Goal: Task Accomplishment & Management: Use online tool/utility

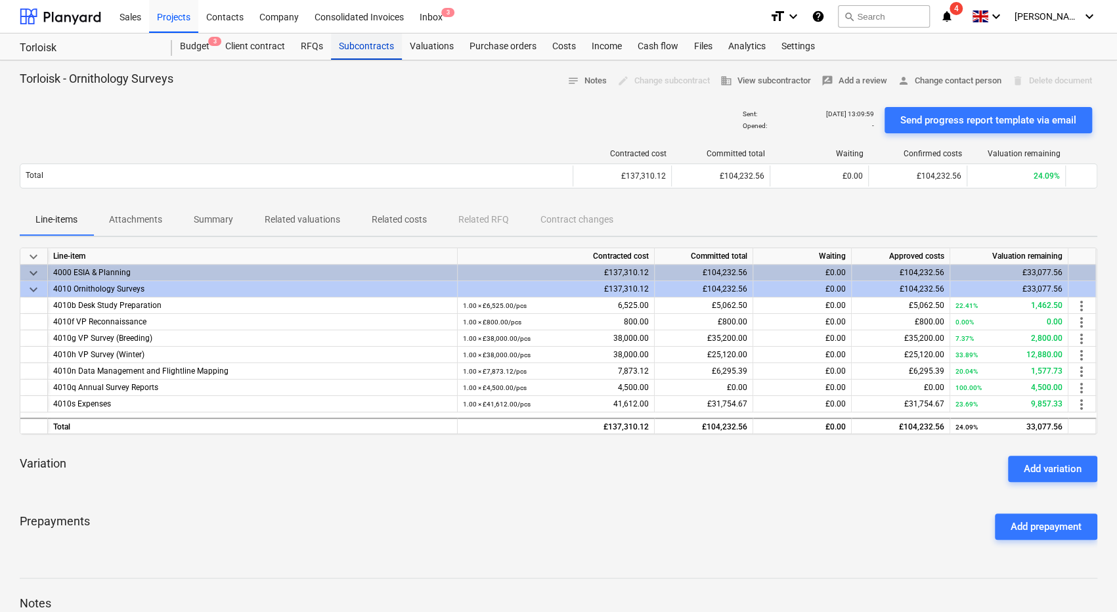
click at [371, 52] on div "Subcontracts" at bounding box center [366, 46] width 71 height 26
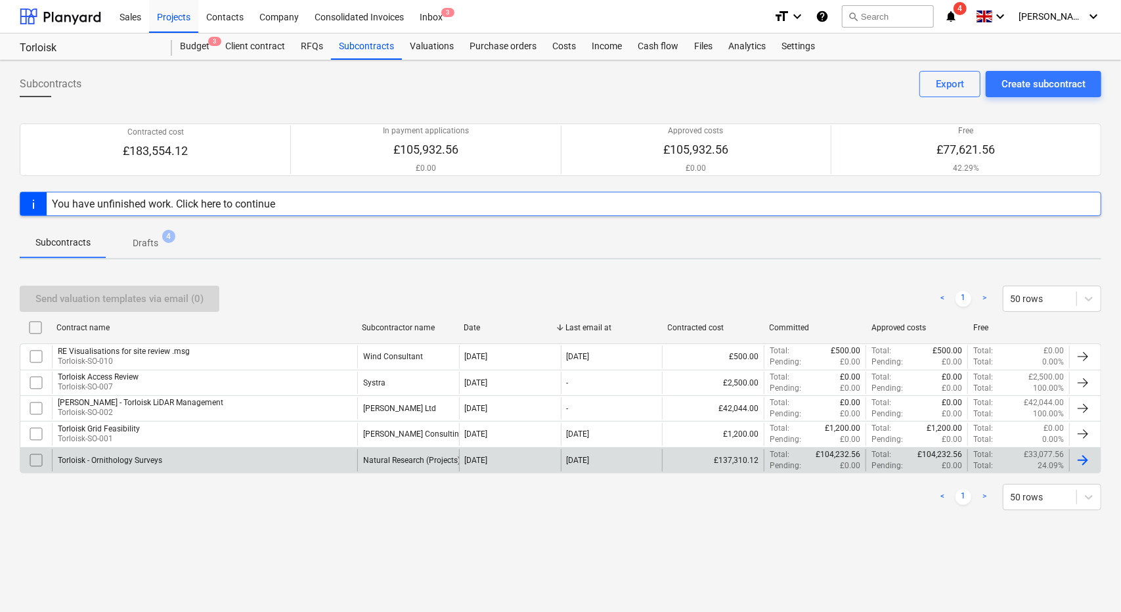
click at [221, 456] on div "Torloisk - Ornithology Surveys" at bounding box center [204, 460] width 305 height 22
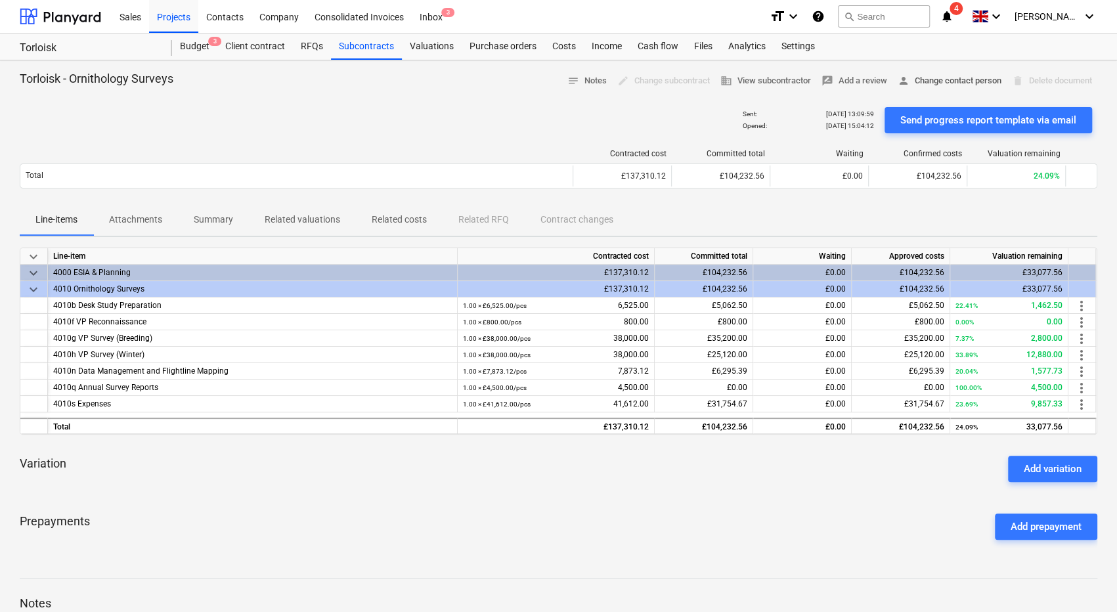
click at [928, 76] on span "person Change contact person" at bounding box center [949, 81] width 104 height 15
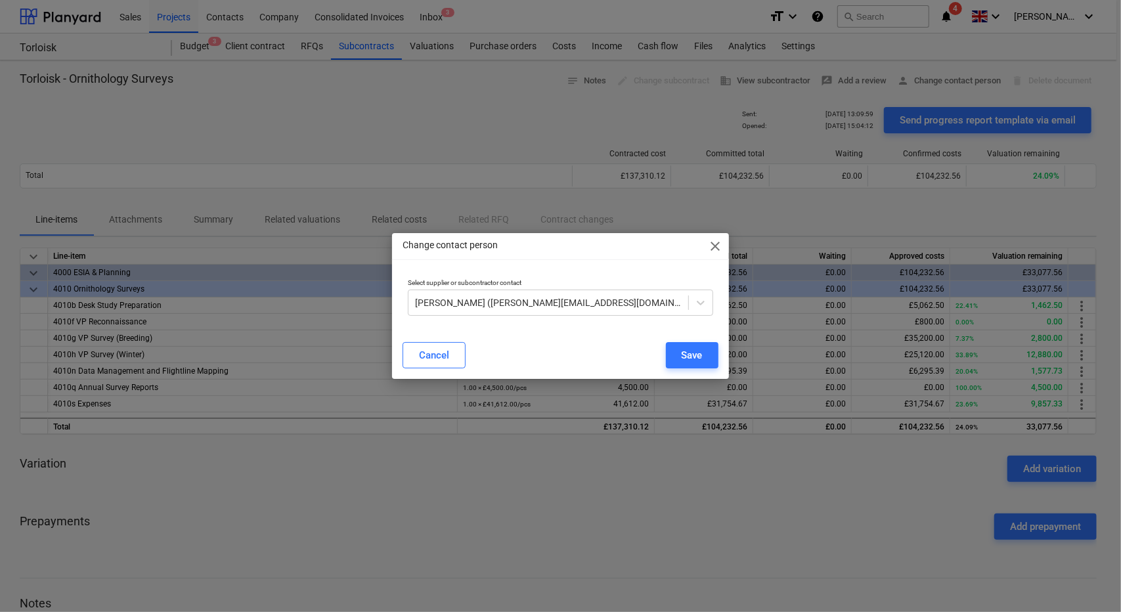
click at [717, 249] on span "close" at bounding box center [716, 246] width 16 height 16
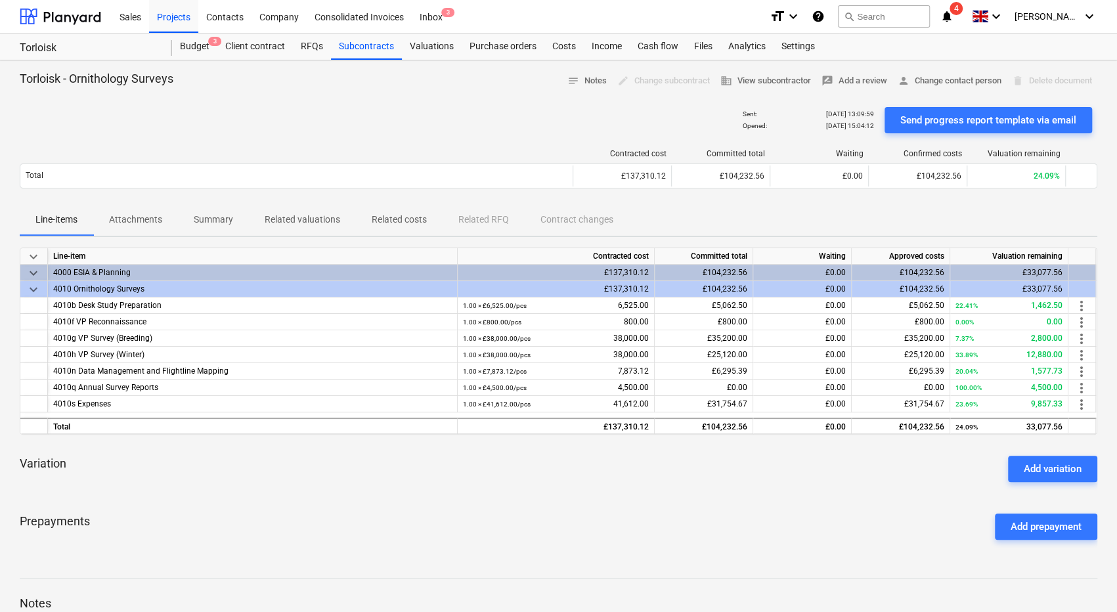
click at [953, 11] on icon "notifications" at bounding box center [946, 17] width 13 height 16
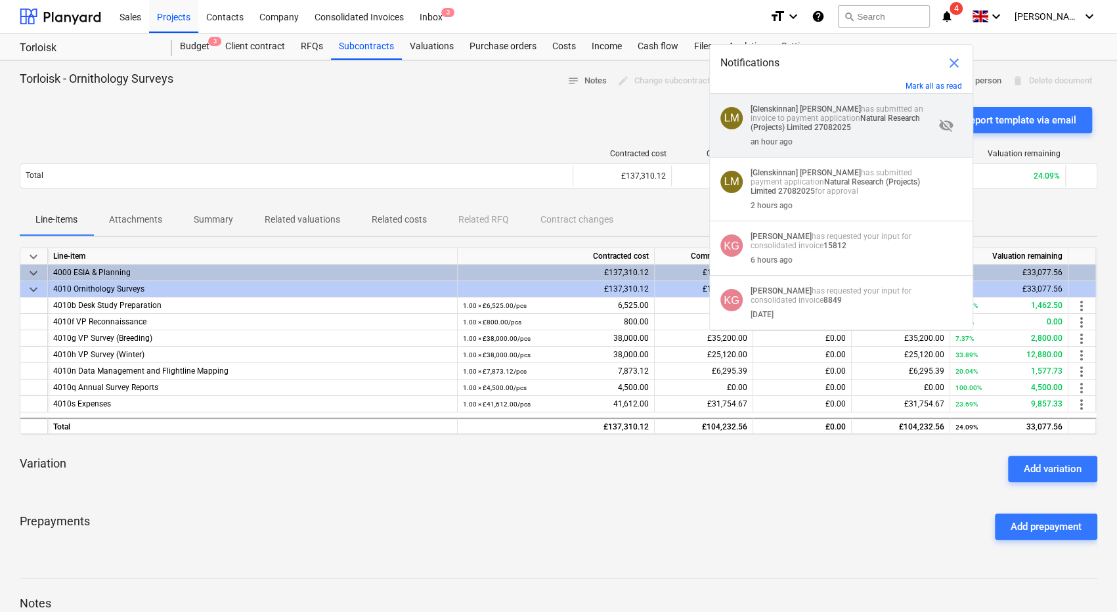
click at [882, 126] on p "[Glenskinnan] [PERSON_NAME] has submitted an invoice to payment application Nat…" at bounding box center [841, 118] width 183 height 28
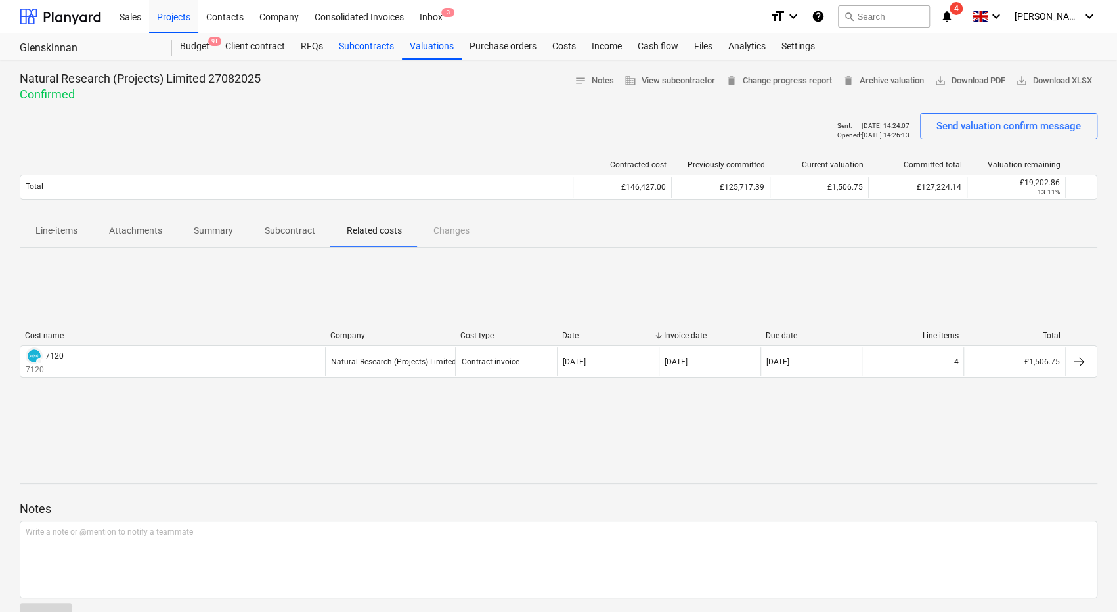
click at [379, 54] on div "Subcontracts" at bounding box center [366, 46] width 71 height 26
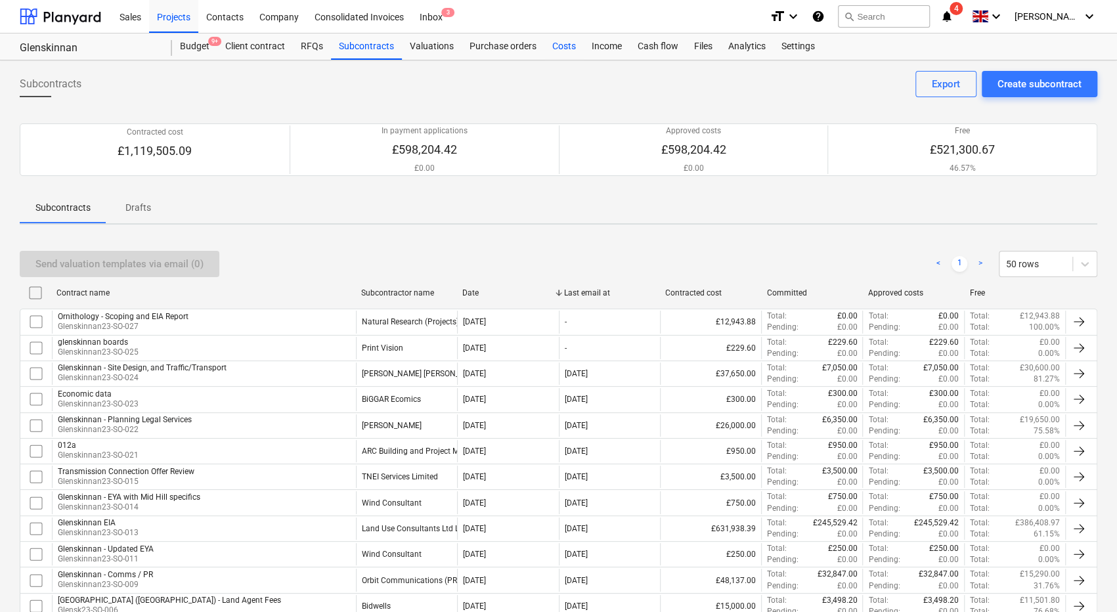
click at [569, 48] on div "Costs" at bounding box center [563, 46] width 39 height 26
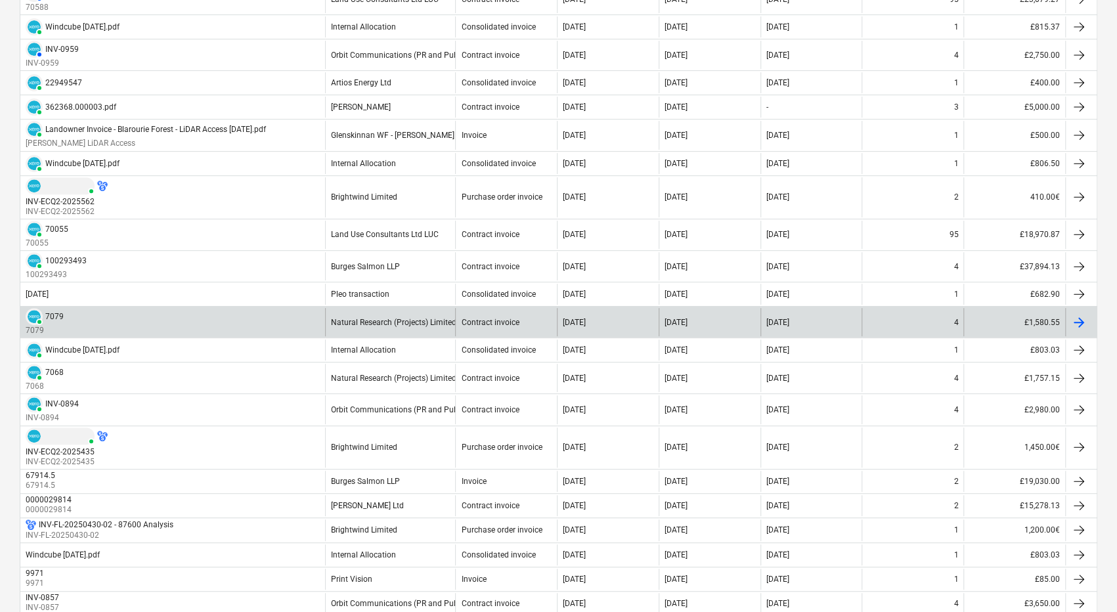
scroll to position [263, 0]
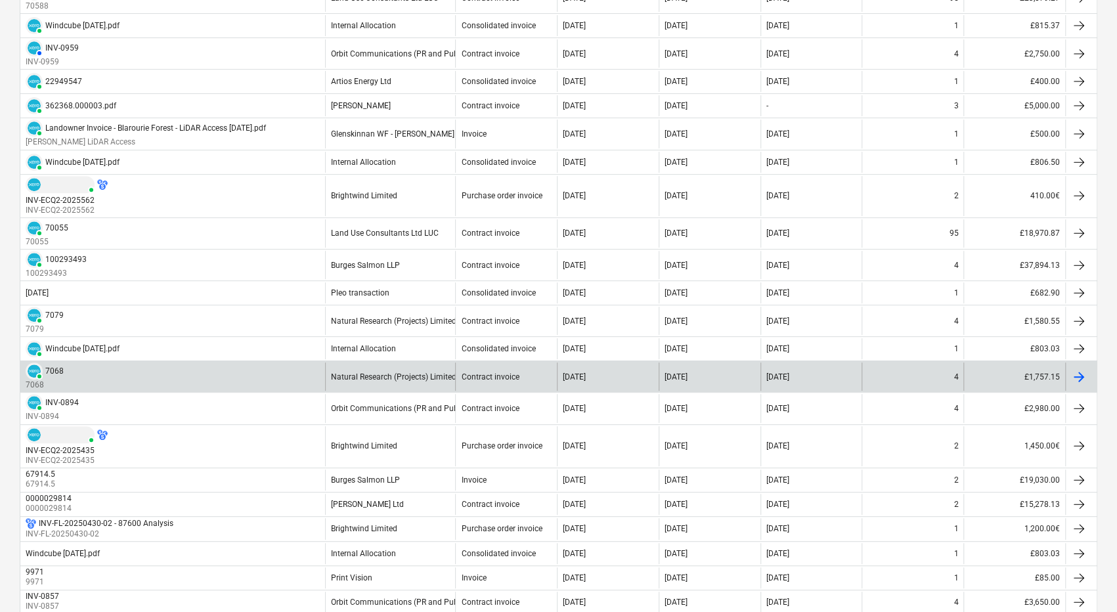
click at [267, 380] on div "PAID 7068 7068" at bounding box center [172, 376] width 305 height 28
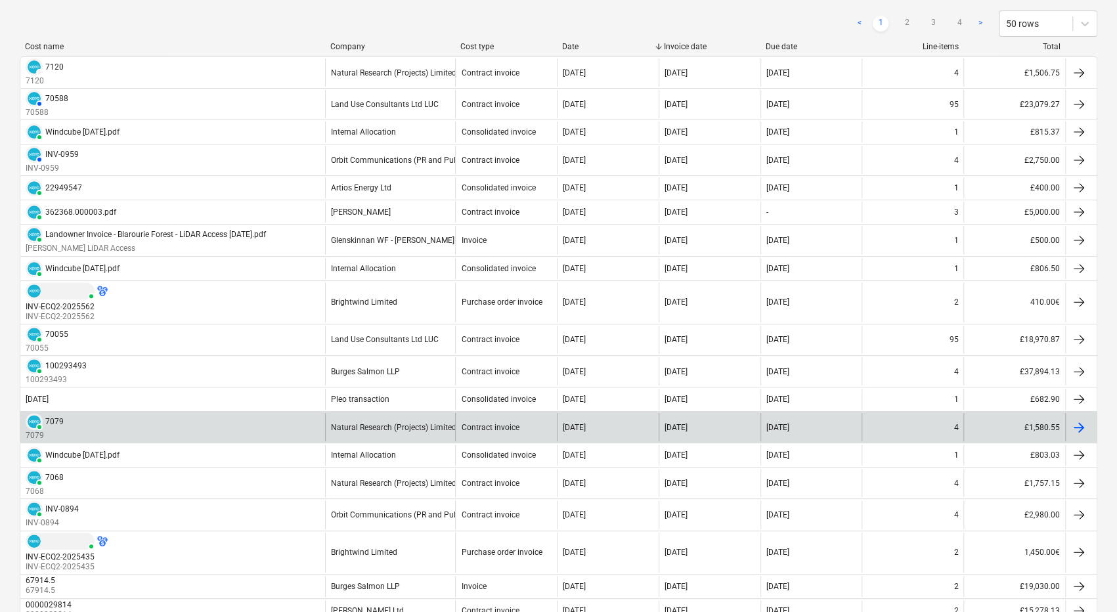
scroll to position [177, 0]
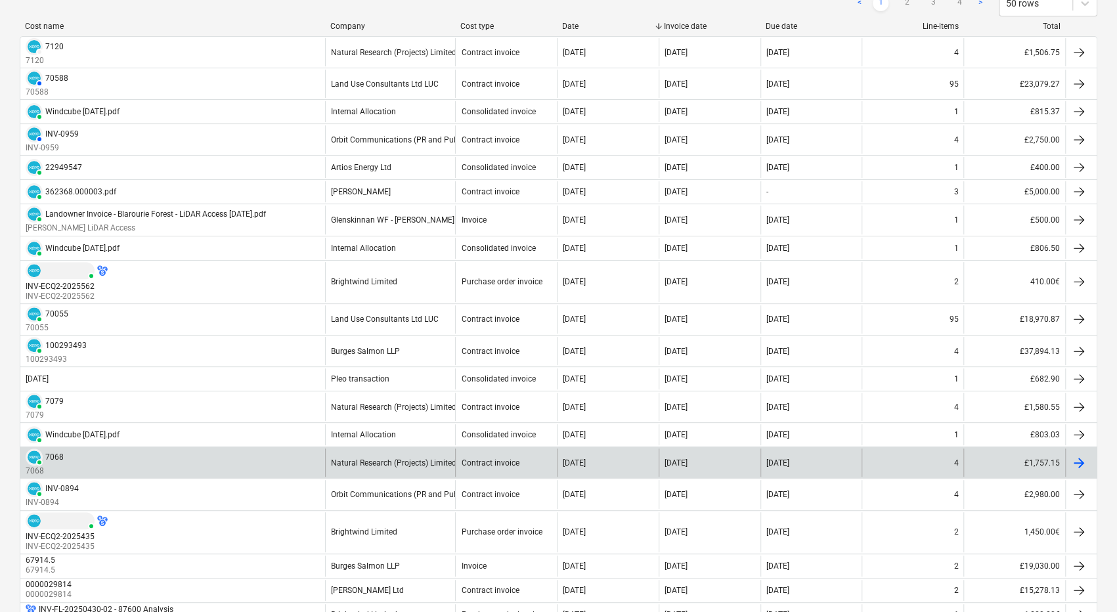
click at [186, 459] on div "PAID 7068 7068" at bounding box center [172, 462] width 305 height 28
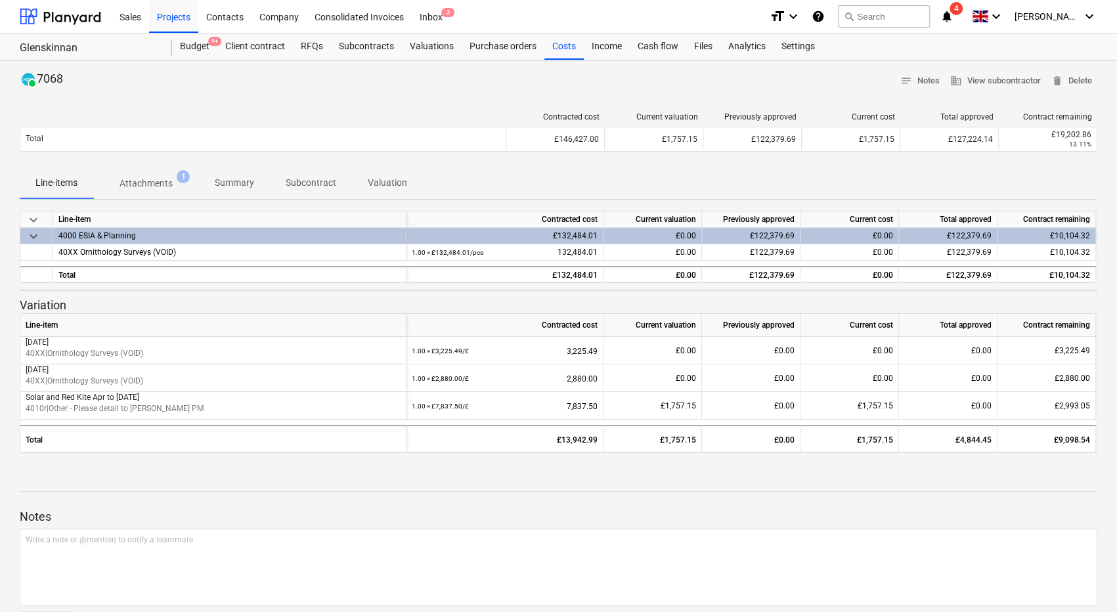
click at [174, 185] on span "Attachments 1" at bounding box center [146, 184] width 74 height 14
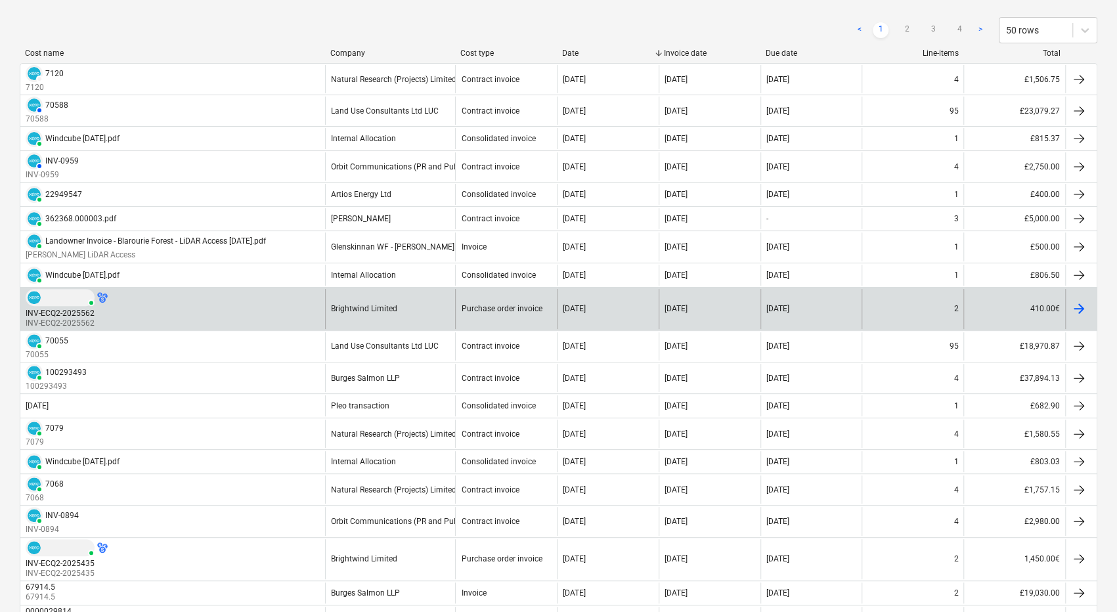
scroll to position [197, 0]
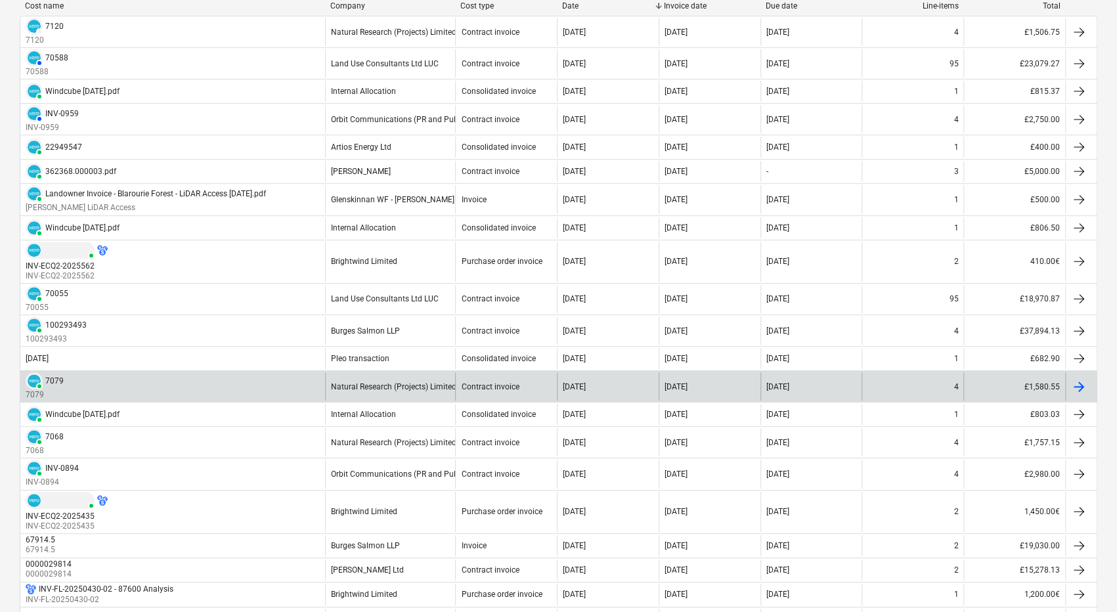
click at [924, 383] on div "4" at bounding box center [912, 386] width 102 height 28
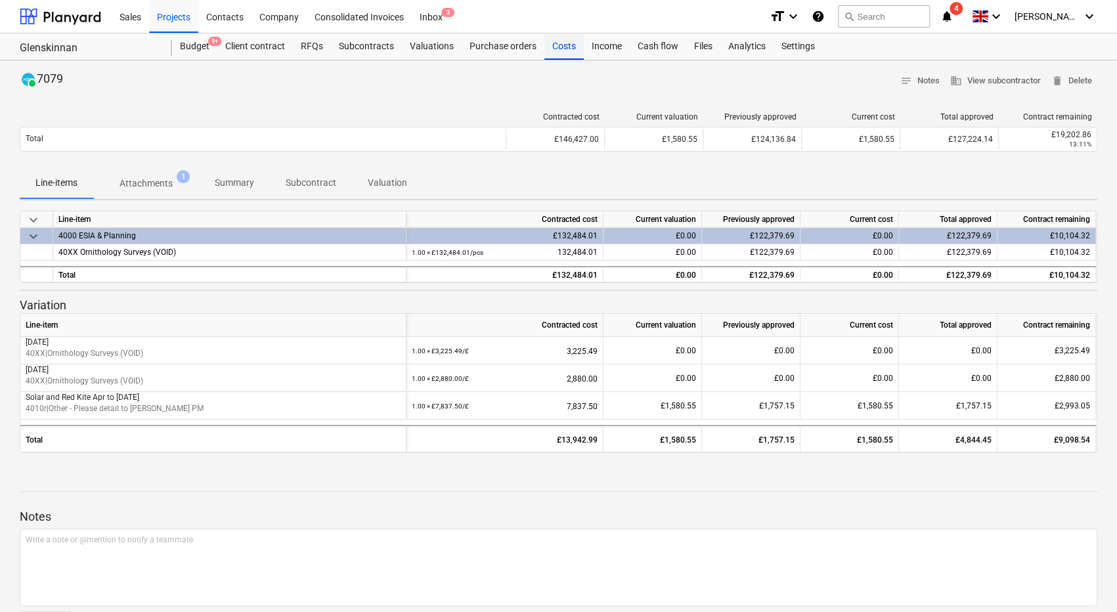
click at [566, 48] on div "Costs" at bounding box center [563, 46] width 39 height 26
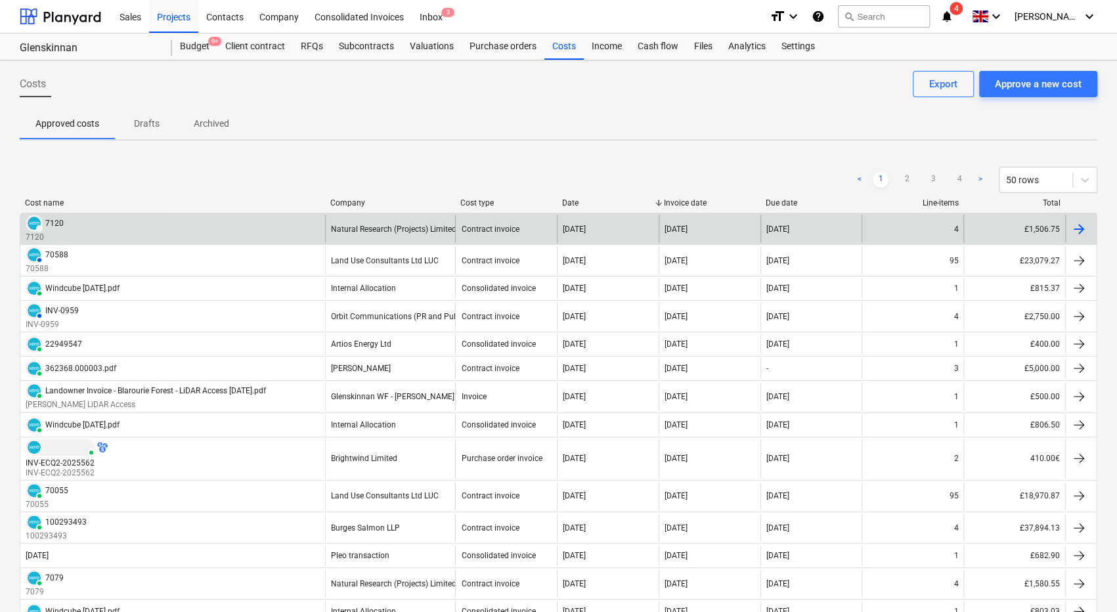
click at [260, 219] on div "DRAFT 7120 7120" at bounding box center [172, 229] width 305 height 28
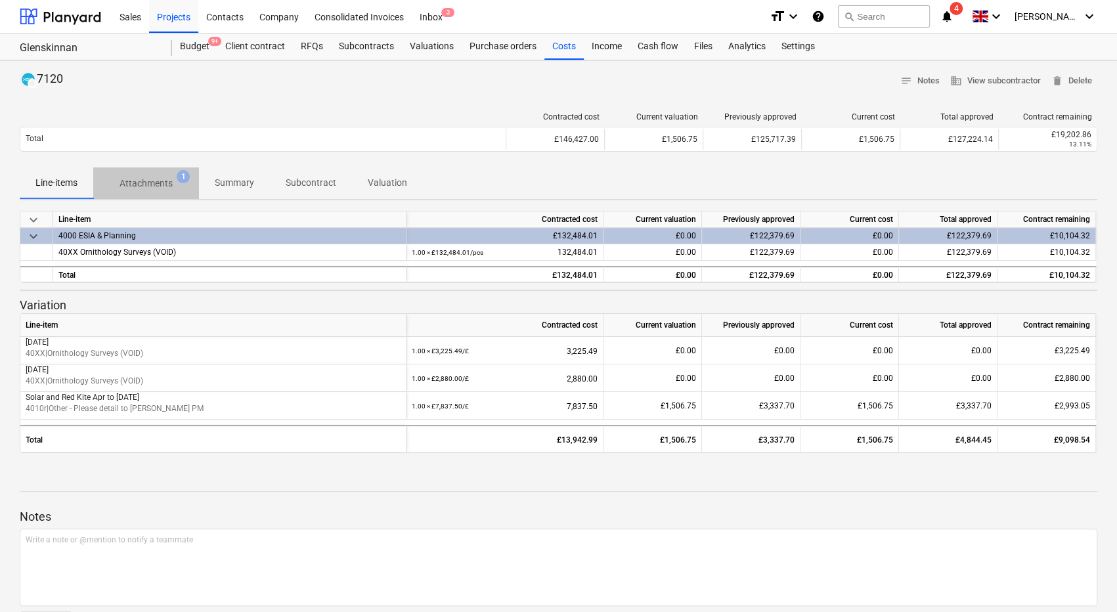
click at [155, 181] on p "Attachments" at bounding box center [145, 184] width 53 height 14
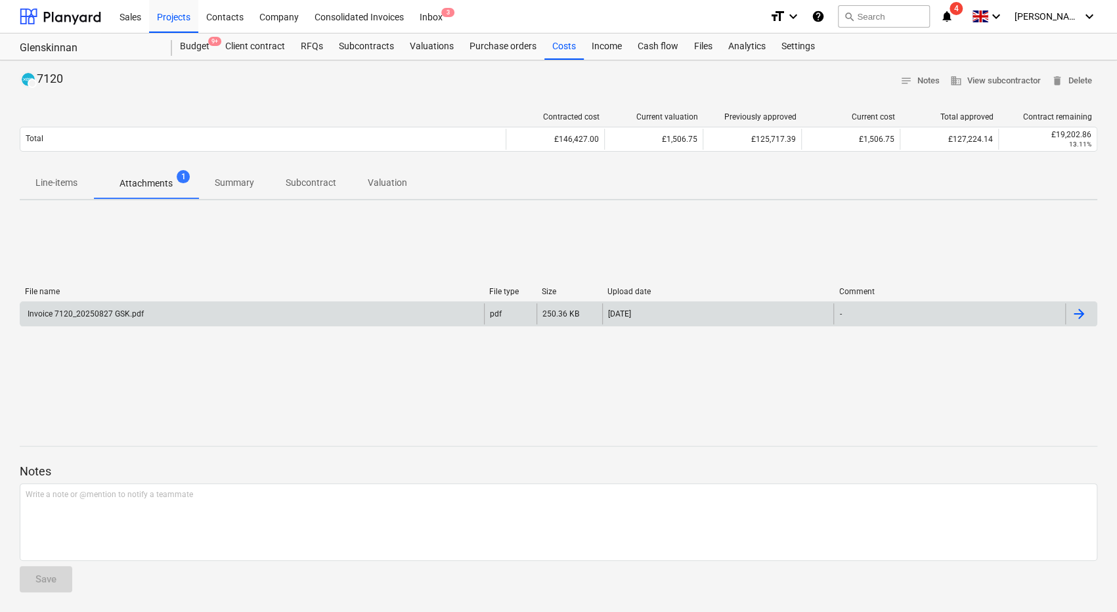
click at [168, 318] on div "Invoice 7120_20250827 GSK.pdf" at bounding box center [251, 313] width 463 height 21
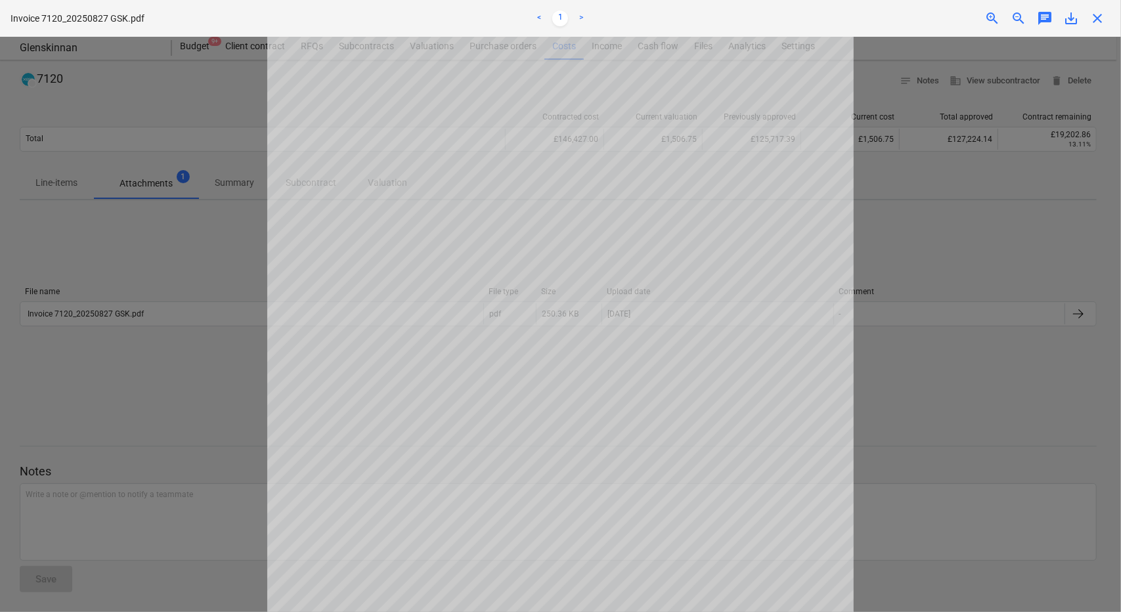
click at [970, 220] on div at bounding box center [560, 324] width 1121 height 575
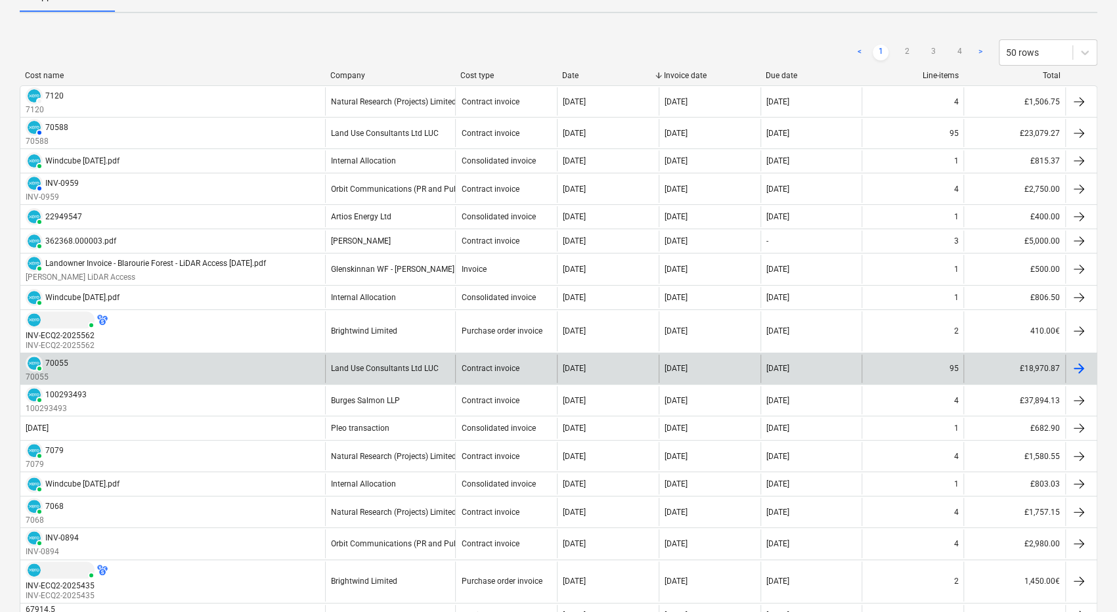
scroll to position [131, 0]
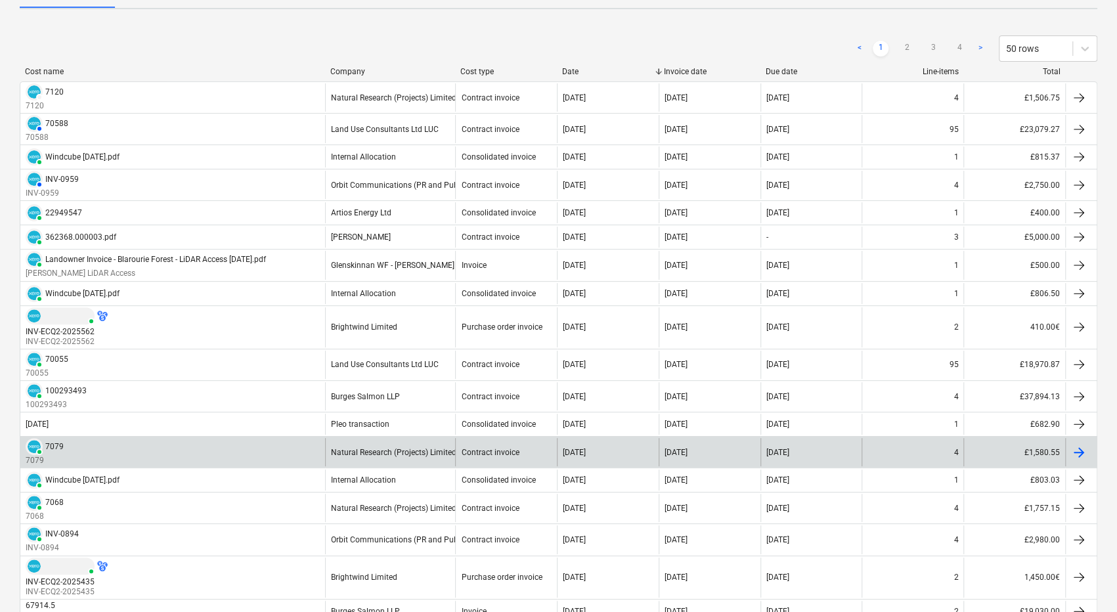
click at [255, 449] on div "PAID 7079 7079" at bounding box center [172, 452] width 305 height 28
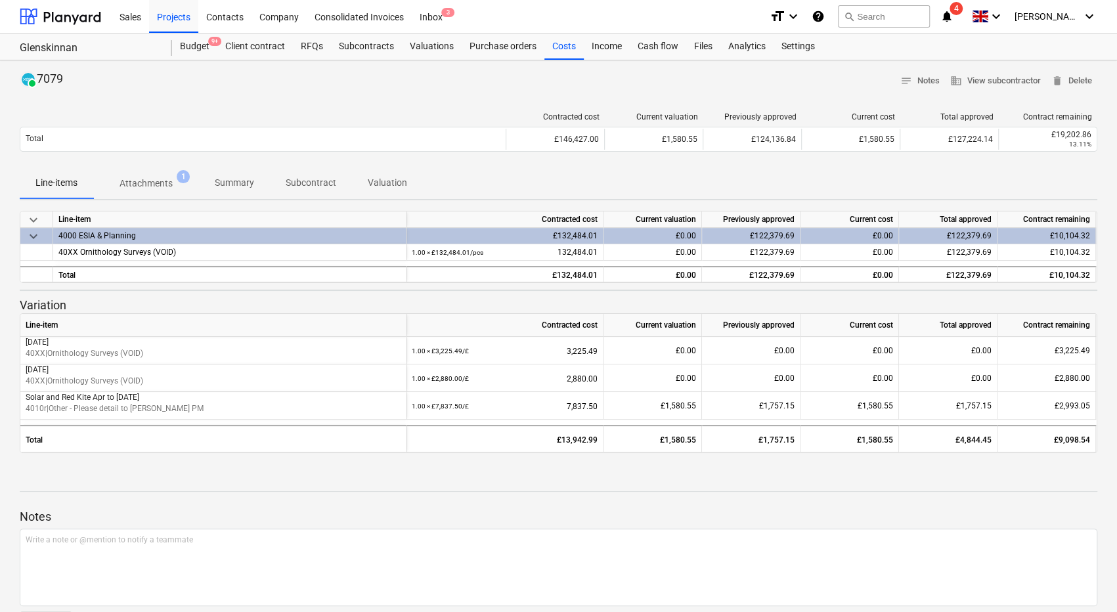
click at [169, 184] on p "Attachments" at bounding box center [145, 184] width 53 height 14
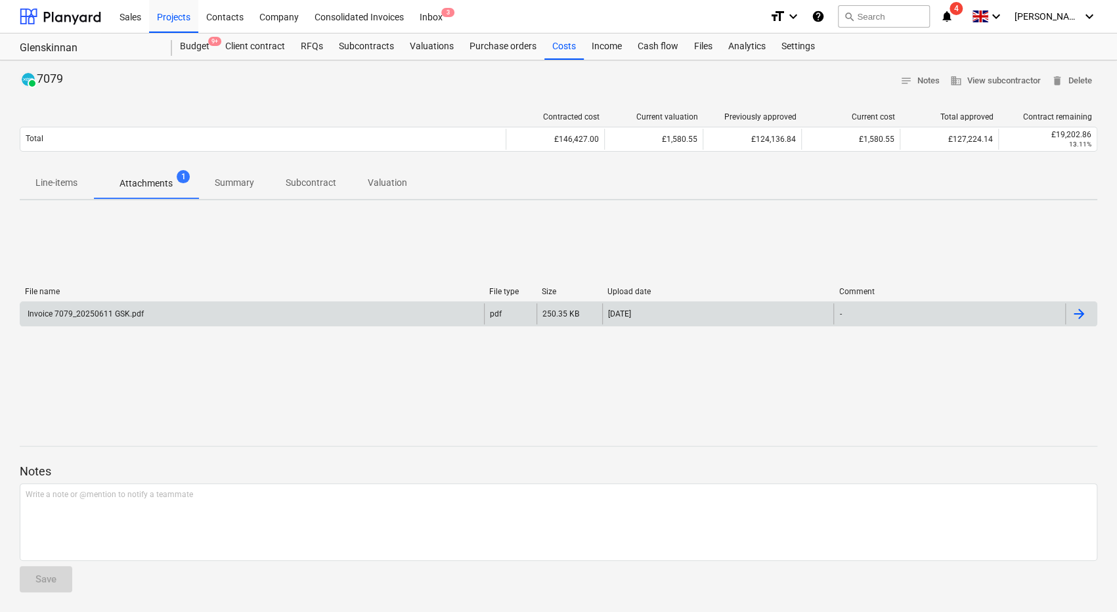
click at [213, 316] on div "Invoice 7079_20250611 GSK.pdf" at bounding box center [251, 313] width 463 height 21
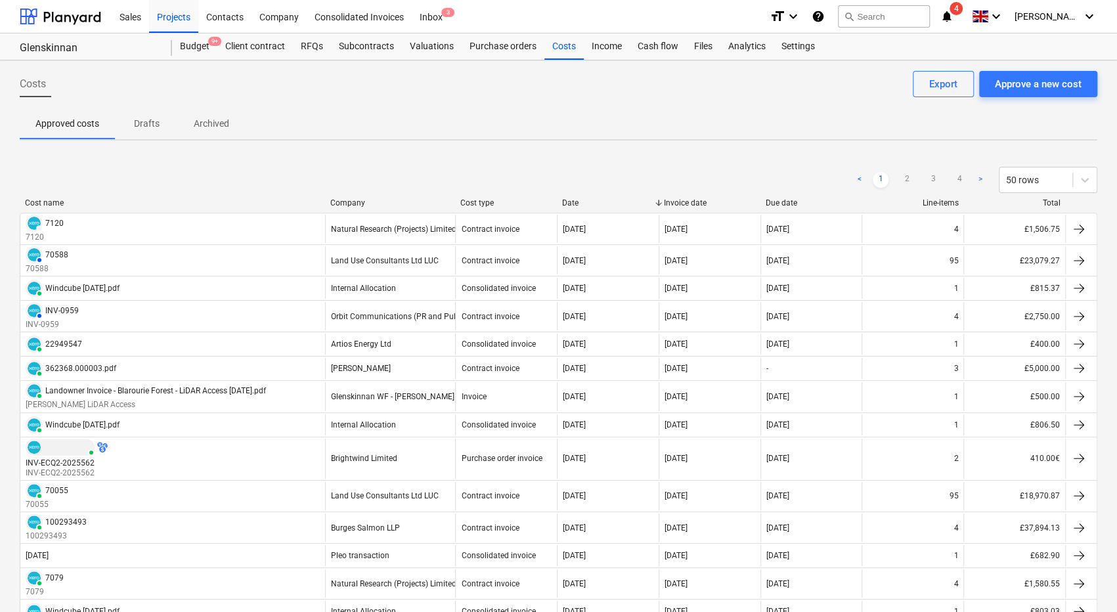
click at [953, 22] on icon "notifications" at bounding box center [946, 17] width 13 height 16
click at [360, 48] on div "Subcontracts" at bounding box center [366, 46] width 71 height 26
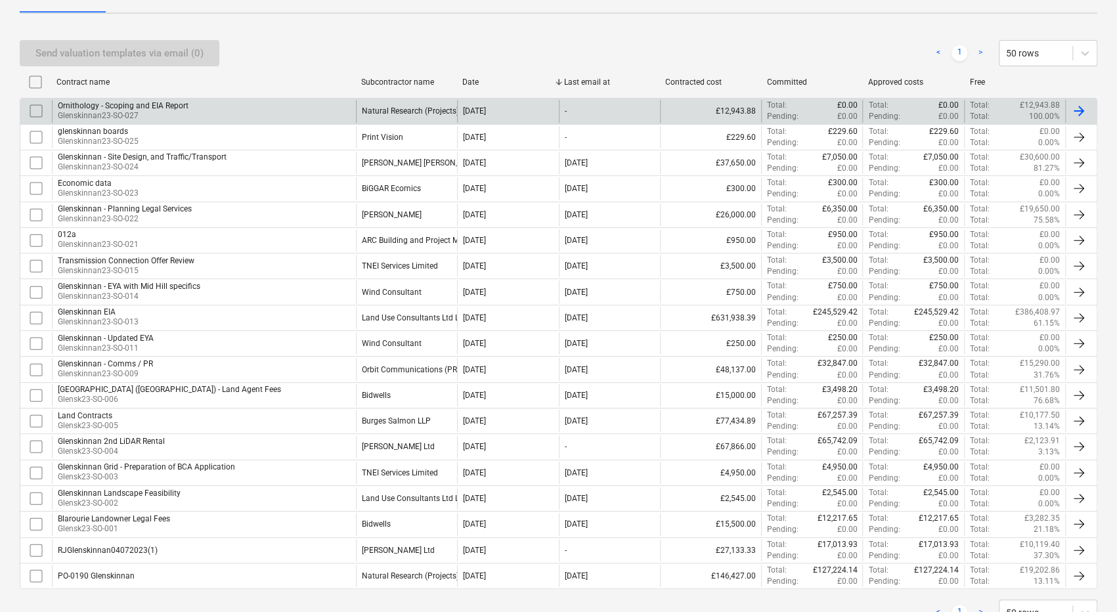
scroll to position [190, 0]
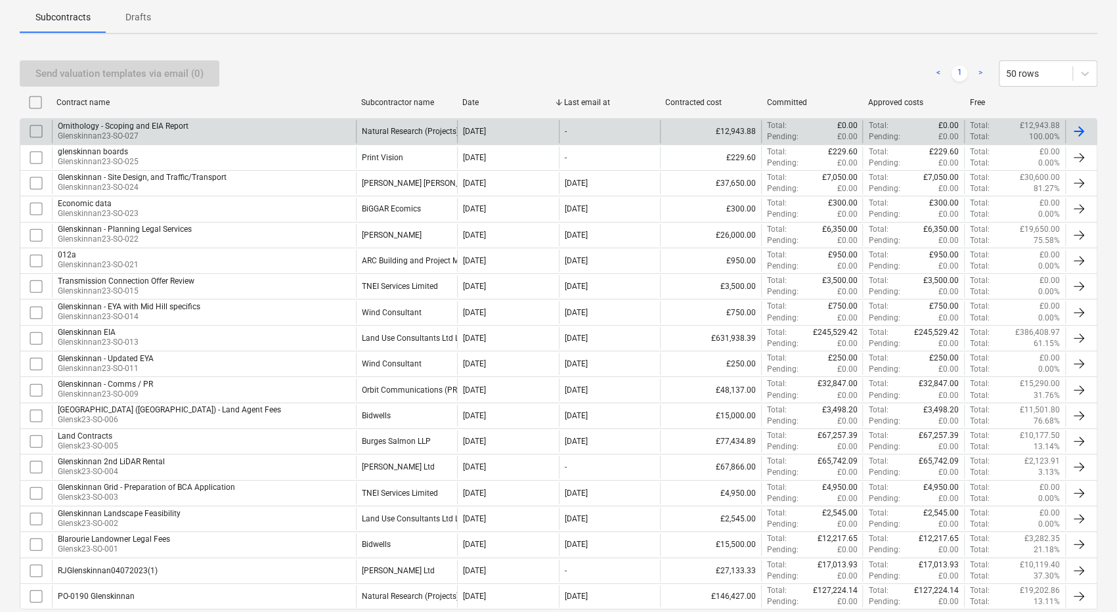
click at [288, 125] on div "Ornithology - Scoping and EIA Report Glenskinnan23-SO-027" at bounding box center [204, 131] width 304 height 22
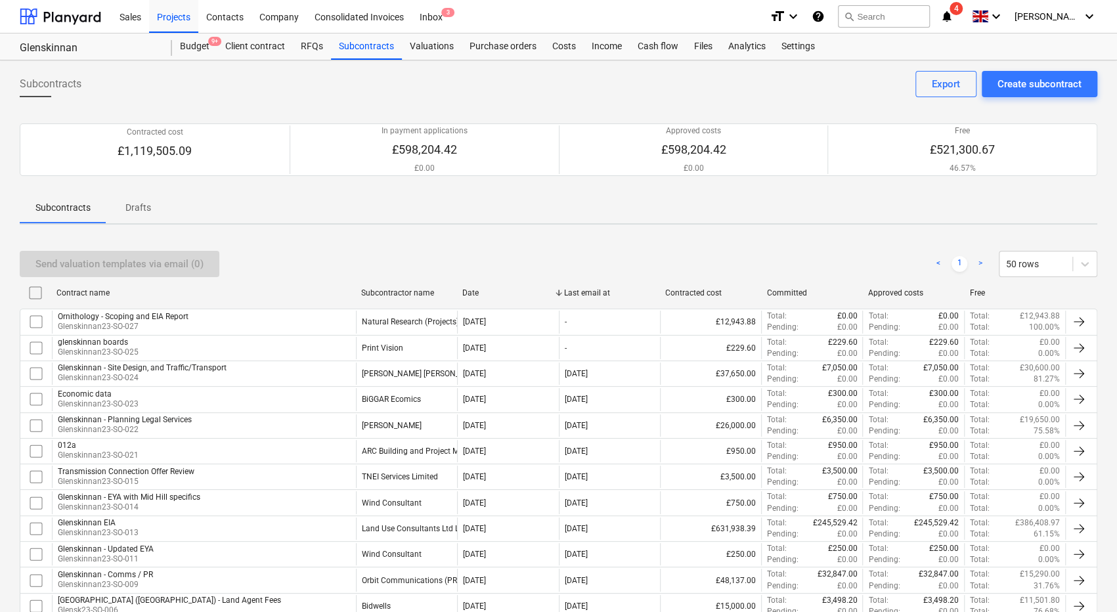
scroll to position [256, 0]
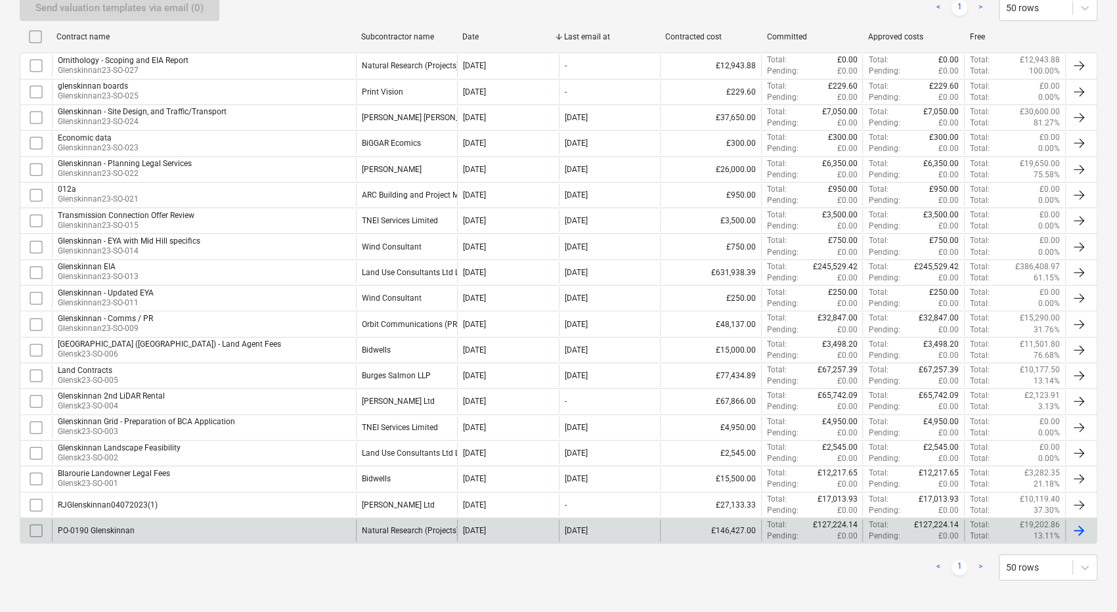
click at [288, 519] on div "PO-0190 Glenskinnan" at bounding box center [204, 530] width 304 height 22
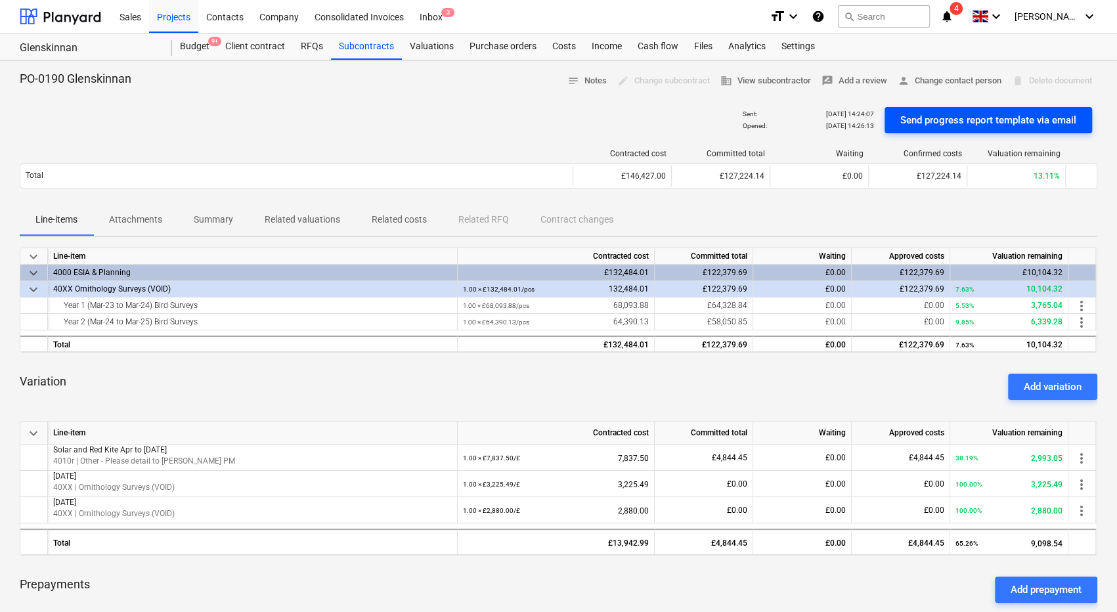
click at [1009, 114] on div "Send progress report template via email" at bounding box center [988, 120] width 176 height 17
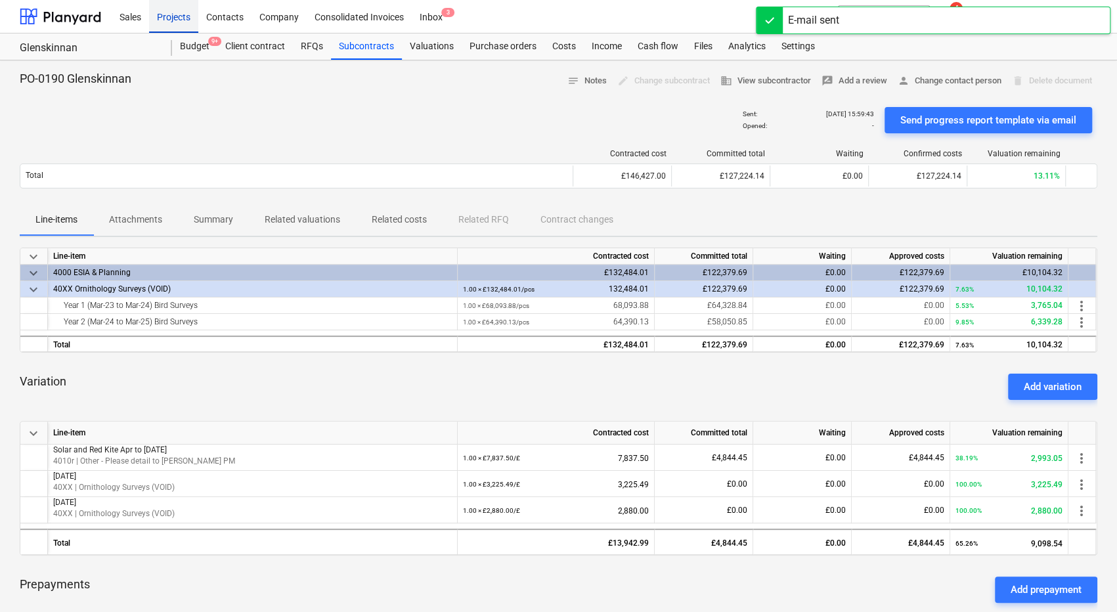
click at [180, 8] on div "Projects" at bounding box center [173, 15] width 49 height 33
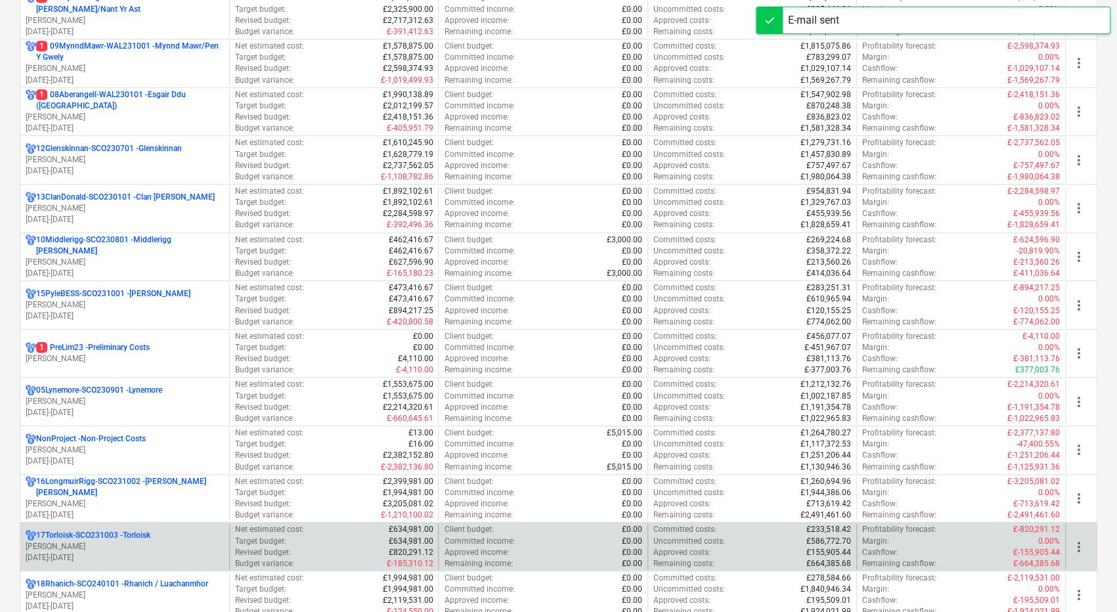
scroll to position [591, 0]
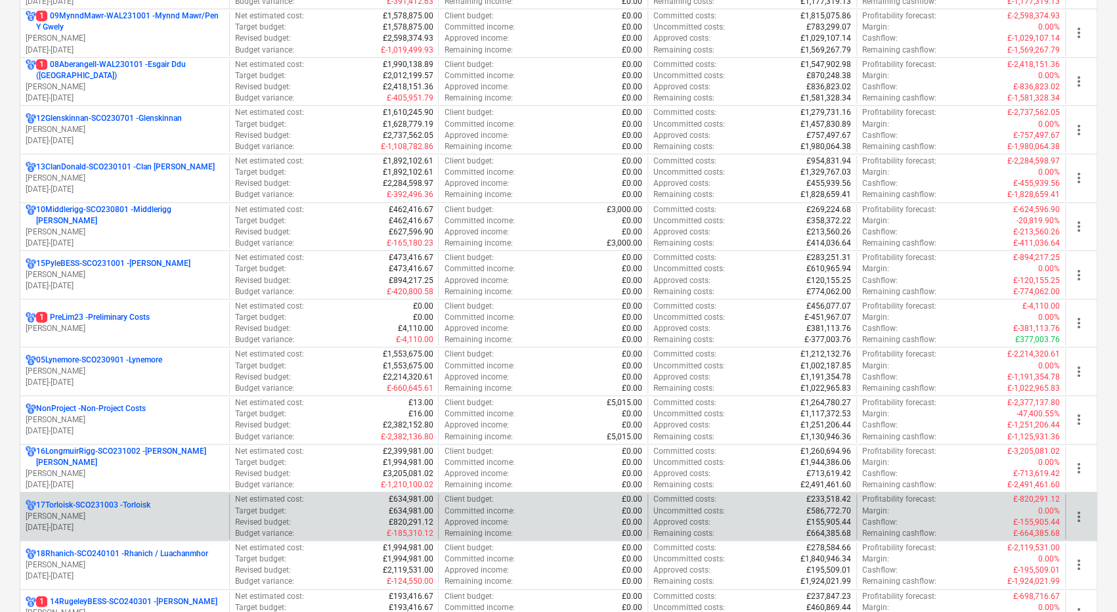
click at [157, 502] on div "17Torloisk-SCO231003 - Torloisk" at bounding box center [125, 505] width 198 height 11
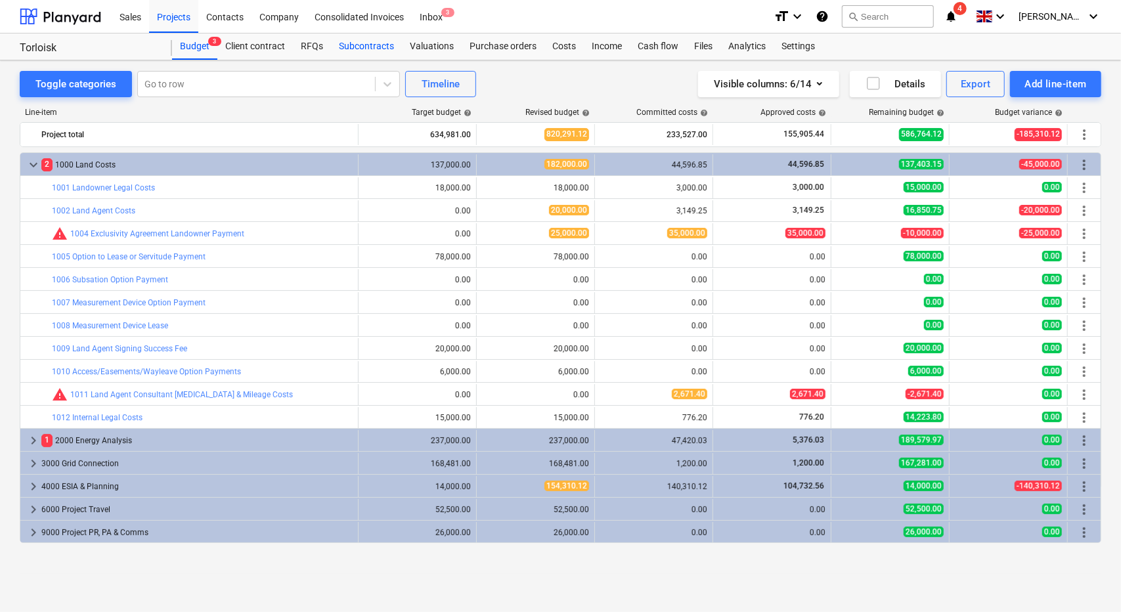
click at [360, 44] on div "Subcontracts" at bounding box center [366, 46] width 71 height 26
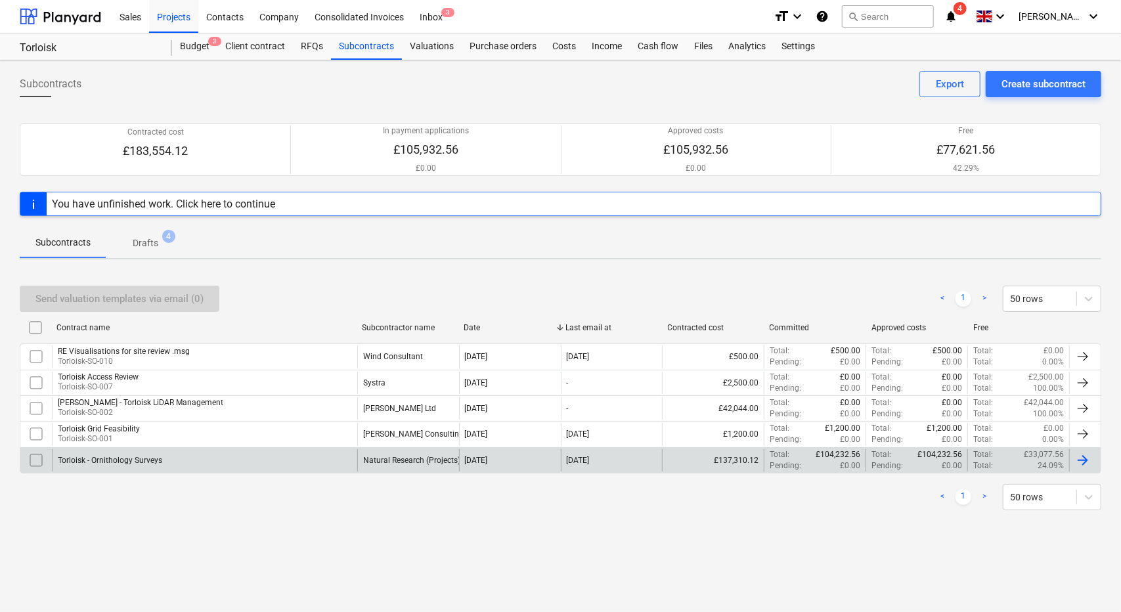
click at [242, 456] on div "Torloisk - Ornithology Surveys" at bounding box center [204, 460] width 305 height 22
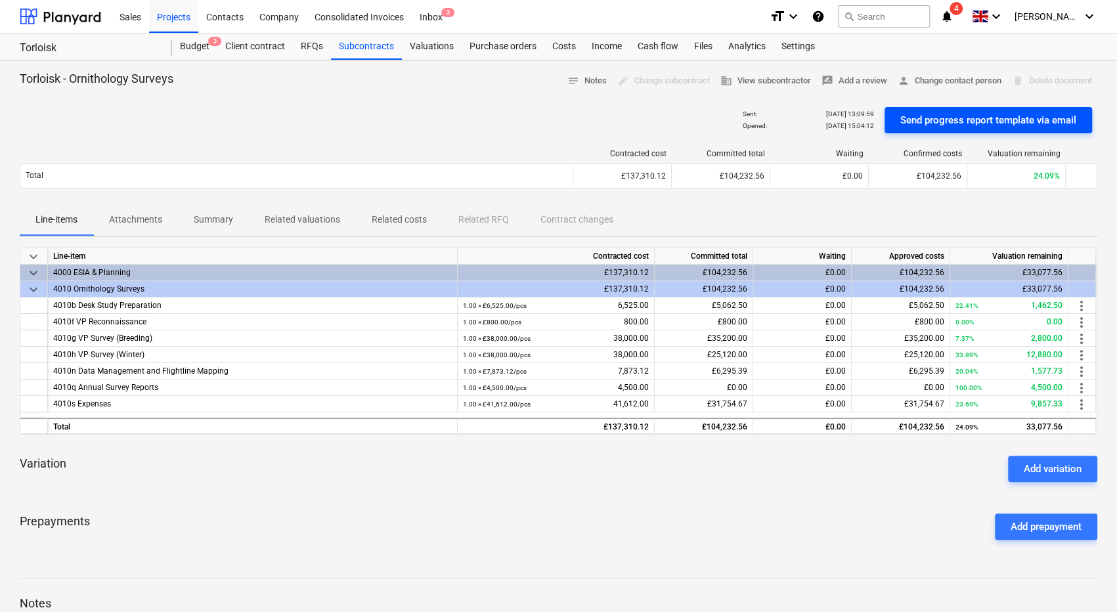
click at [1034, 118] on div "Send progress report template via email" at bounding box center [988, 120] width 176 height 17
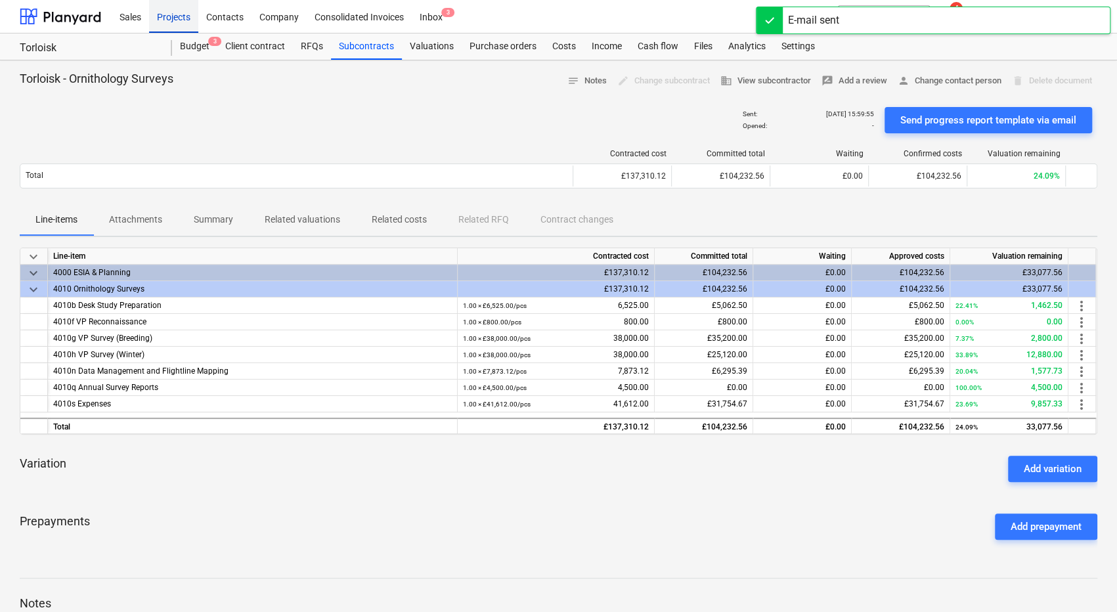
click at [182, 19] on div "Projects" at bounding box center [173, 15] width 49 height 33
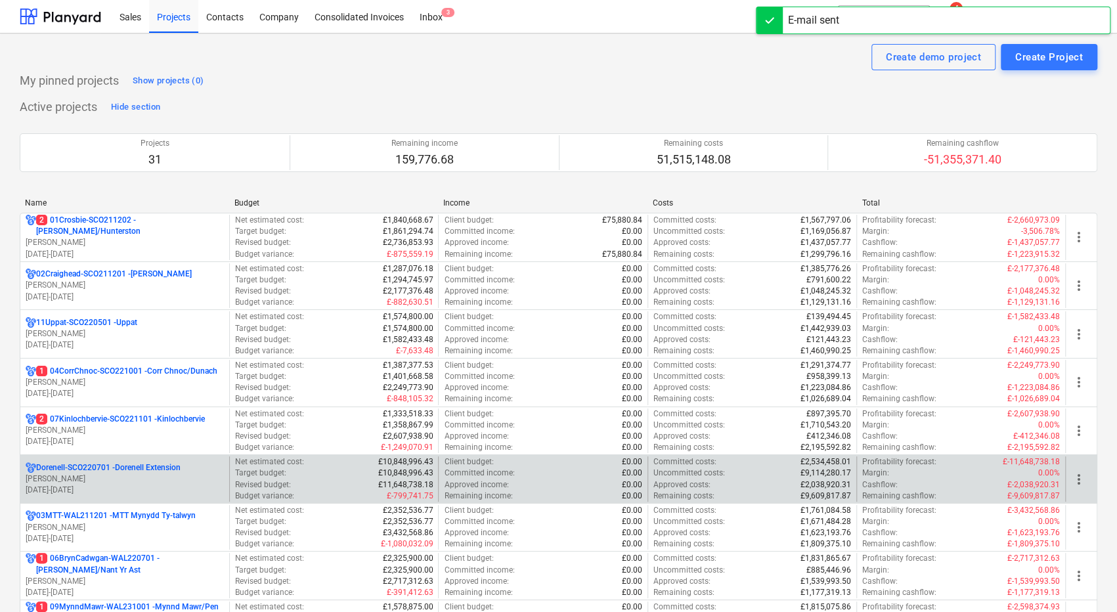
click at [156, 467] on p "Dorenell-SCO220701 - Dorenell Extension" at bounding box center [108, 467] width 144 height 11
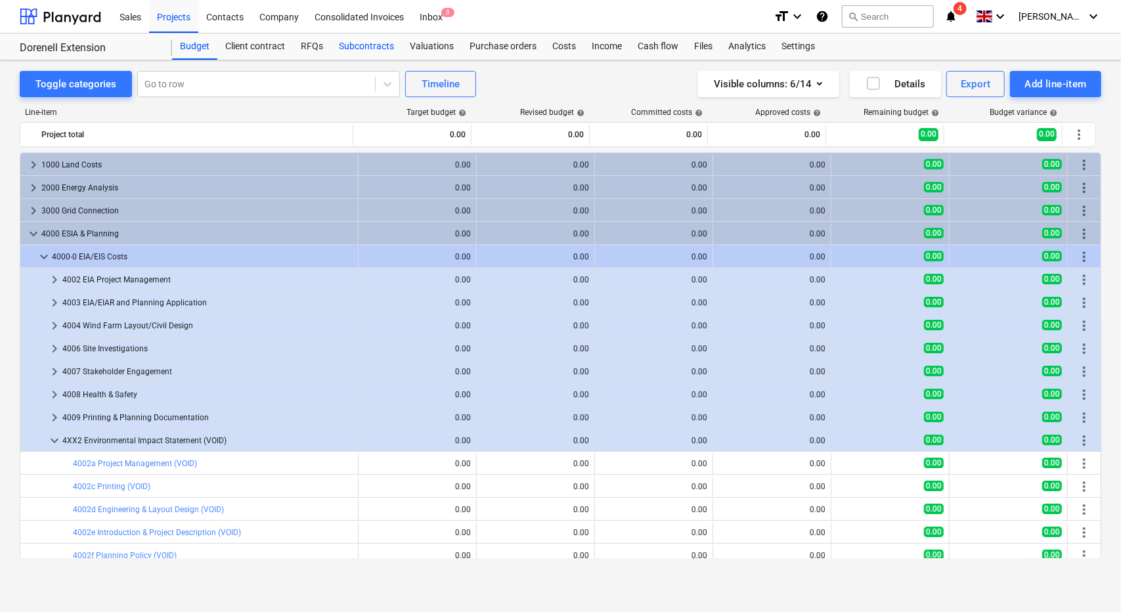
click at [362, 45] on div "Subcontracts" at bounding box center [366, 46] width 71 height 26
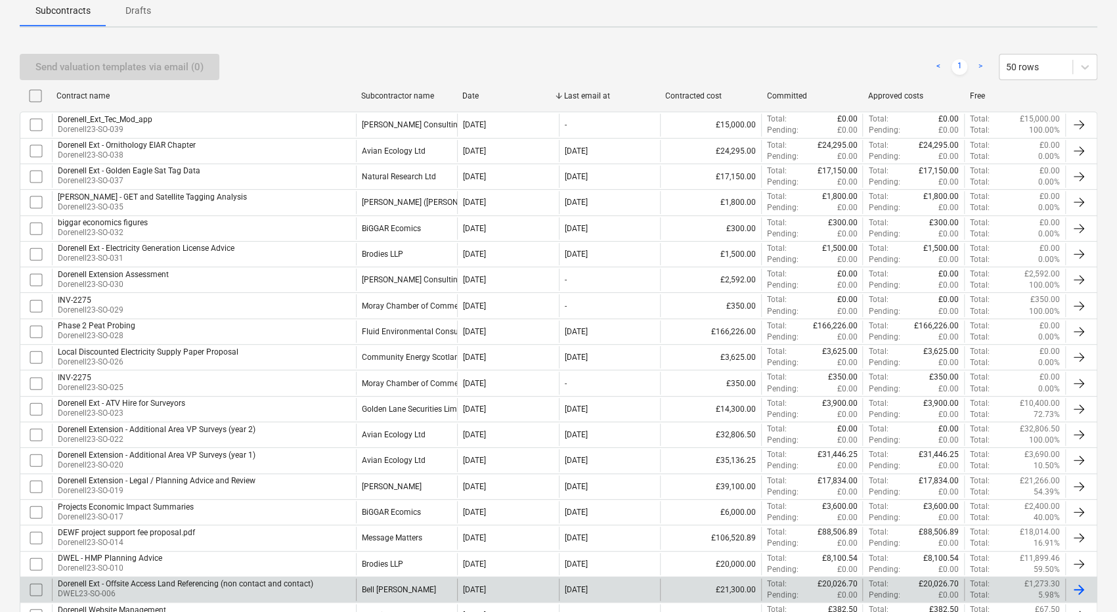
scroll to position [263, 0]
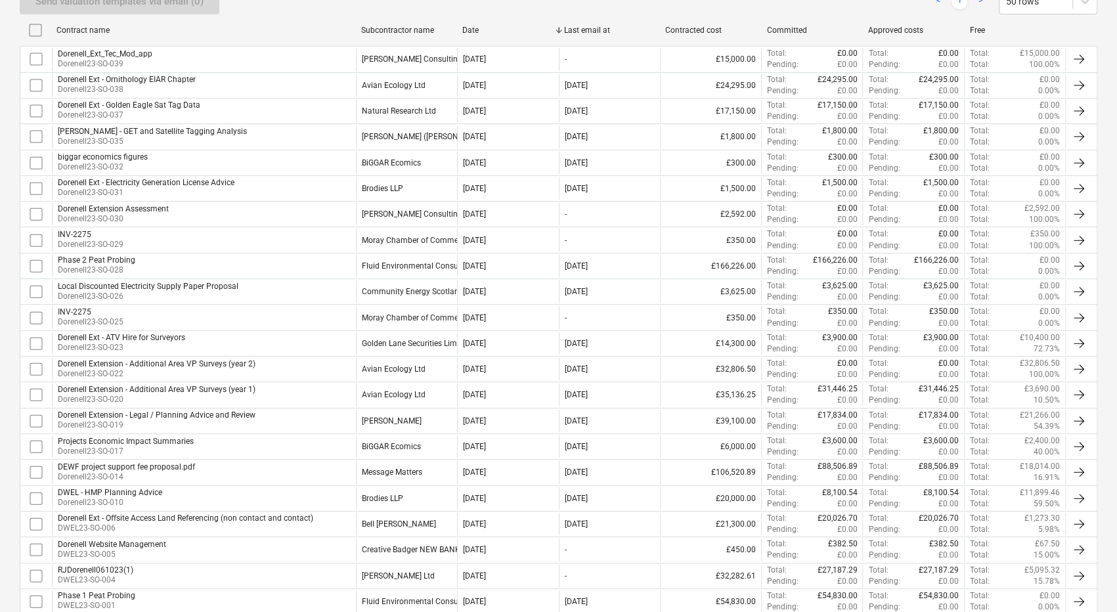
click at [308, 412] on div "Dorenell Extension - Legal / Planning Advice and Review Dorenell23-SO-019" at bounding box center [204, 421] width 304 height 22
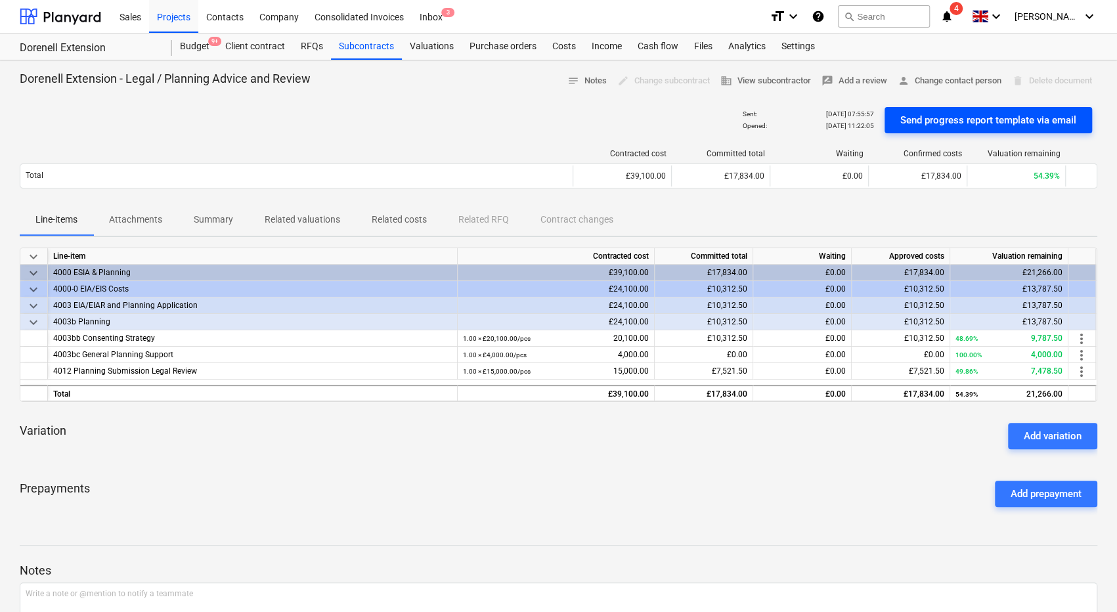
click at [969, 118] on div "Send progress report template via email" at bounding box center [988, 120] width 176 height 17
